Goal: Check status: Check status

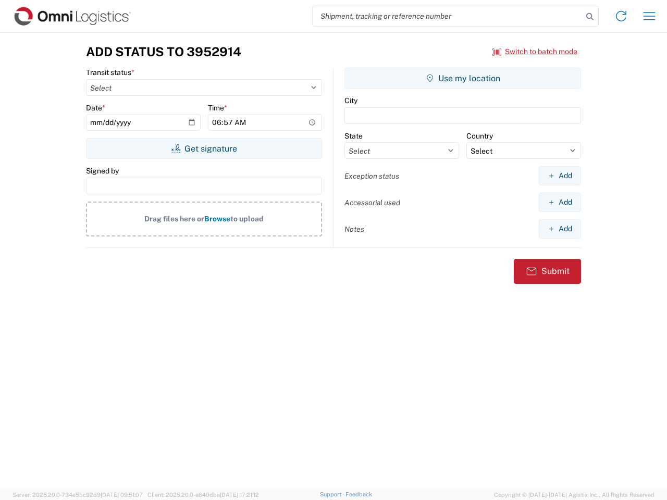
click at [448, 16] on input "search" at bounding box center [448, 16] width 270 height 20
click at [590, 17] on icon at bounding box center [590, 16] width 15 height 15
click at [621, 16] on icon at bounding box center [621, 16] width 17 height 17
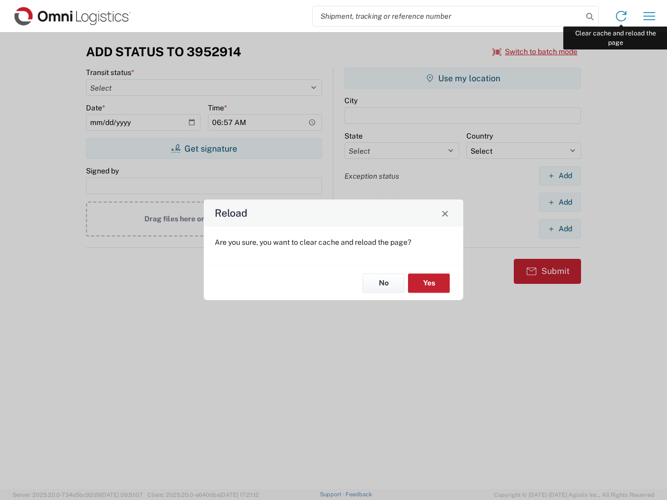
click at [649, 16] on div "Reload Are you sure, you want to clear cache and reload the page? No Yes" at bounding box center [333, 250] width 667 height 500
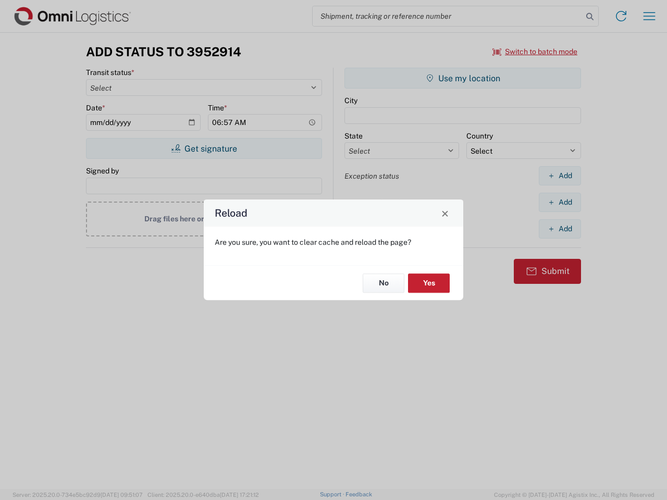
click at [535, 52] on div "Reload Are you sure, you want to clear cache and reload the page? No Yes" at bounding box center [333, 250] width 667 height 500
click at [204, 149] on div "Reload Are you sure, you want to clear cache and reload the page? No Yes" at bounding box center [333, 250] width 667 height 500
click at [463, 78] on div "Reload Are you sure, you want to clear cache and reload the page? No Yes" at bounding box center [333, 250] width 667 height 500
click at [560, 176] on div "Reload Are you sure, you want to clear cache and reload the page? No Yes" at bounding box center [333, 250] width 667 height 500
click at [560, 202] on div "Reload Are you sure, you want to clear cache and reload the page? No Yes" at bounding box center [333, 250] width 667 height 500
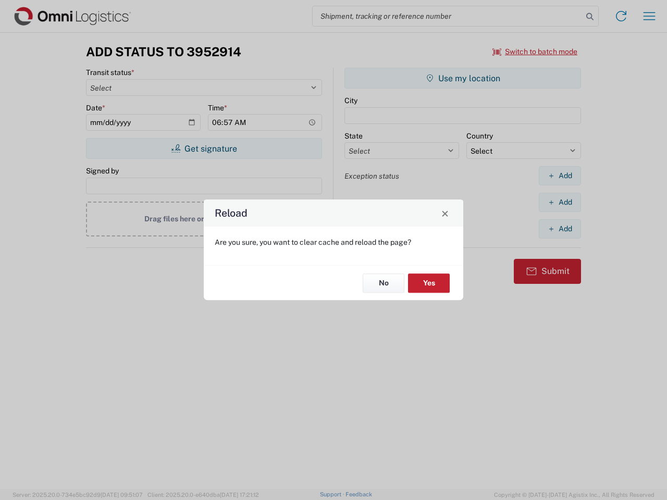
click at [560, 229] on div "Reload Are you sure, you want to clear cache and reload the page? No Yes" at bounding box center [333, 250] width 667 height 500
